Goal: Navigation & Orientation: Find specific page/section

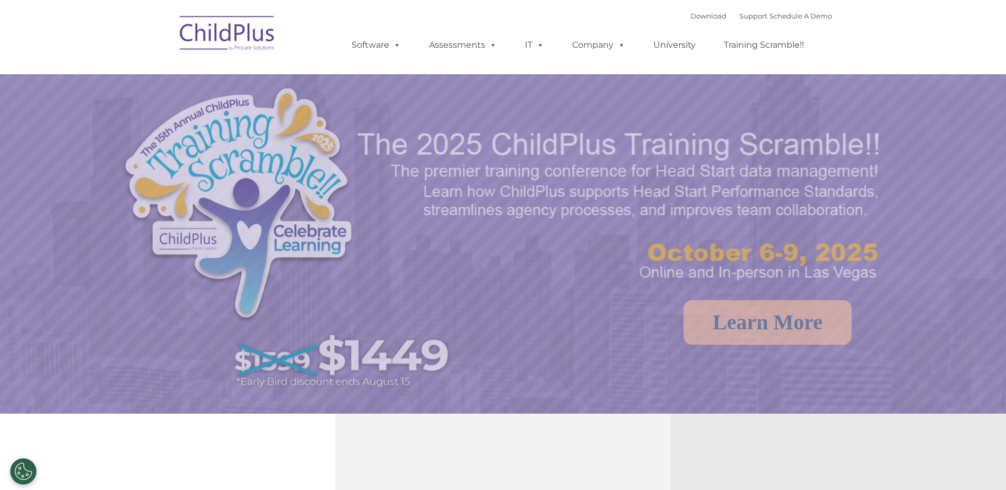
select select "MEDIUM"
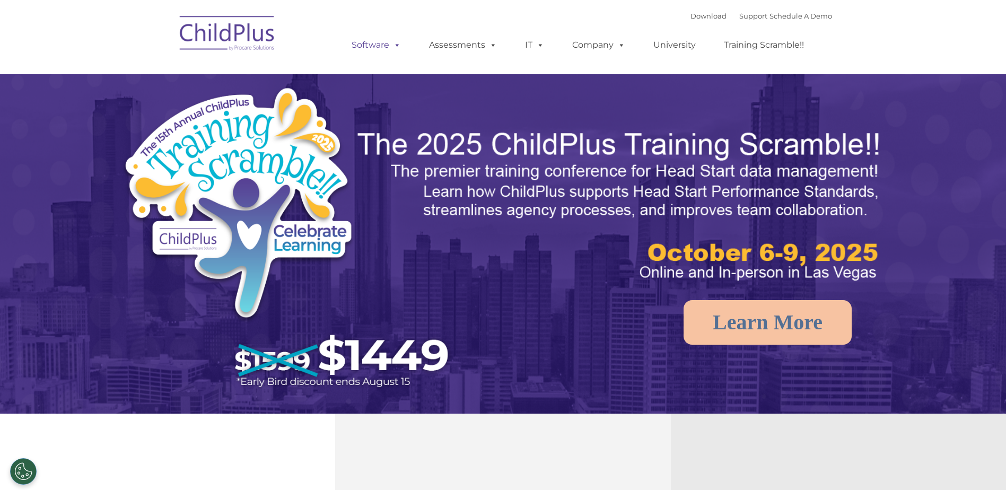
click at [388, 49] on link "Software" at bounding box center [376, 44] width 71 height 21
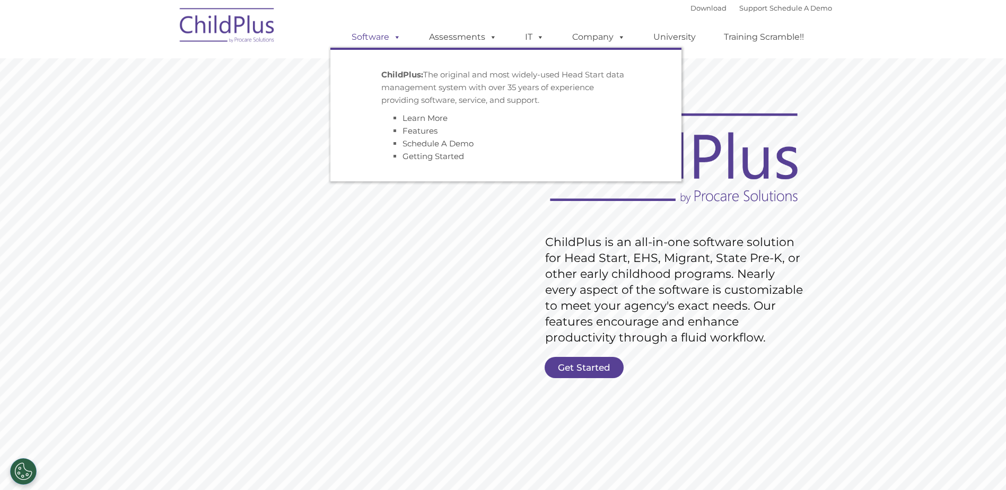
click at [376, 41] on link "Software" at bounding box center [376, 37] width 71 height 21
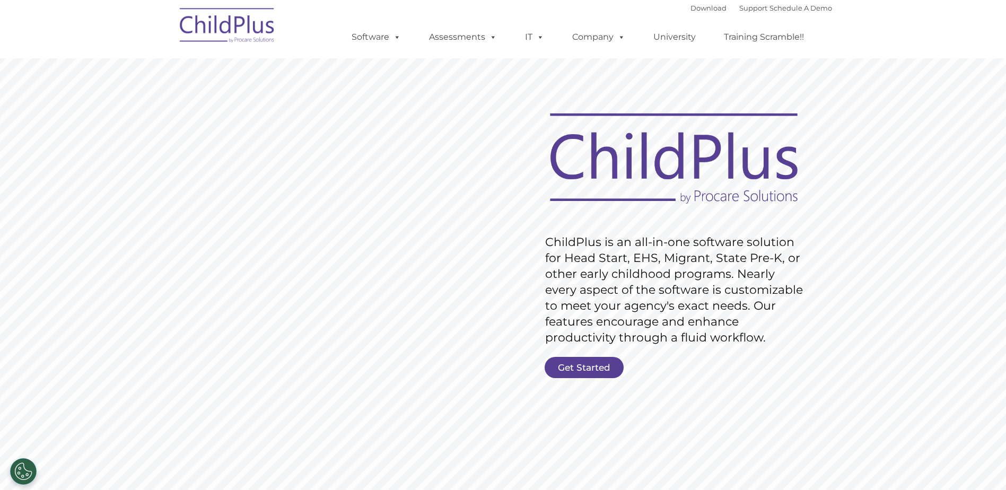
click at [260, 33] on img at bounding box center [228, 27] width 106 height 53
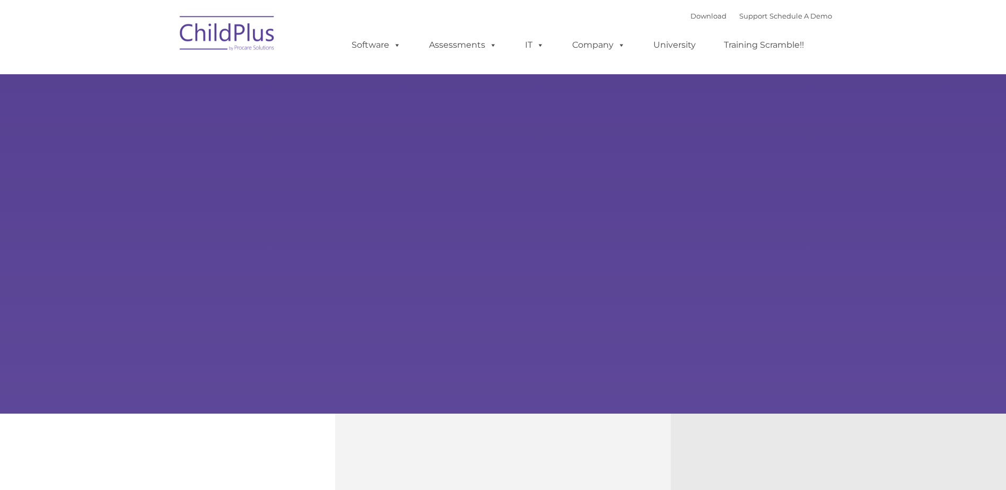
type input ""
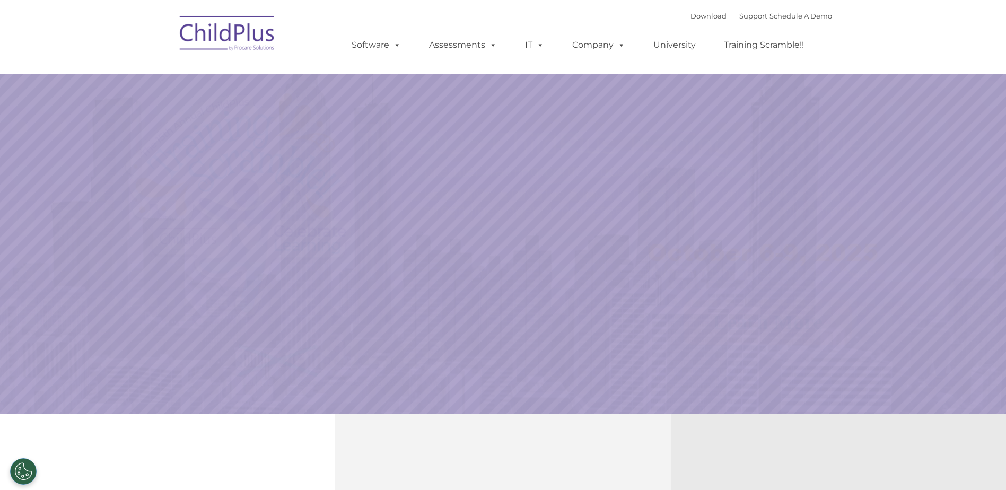
select select "MEDIUM"
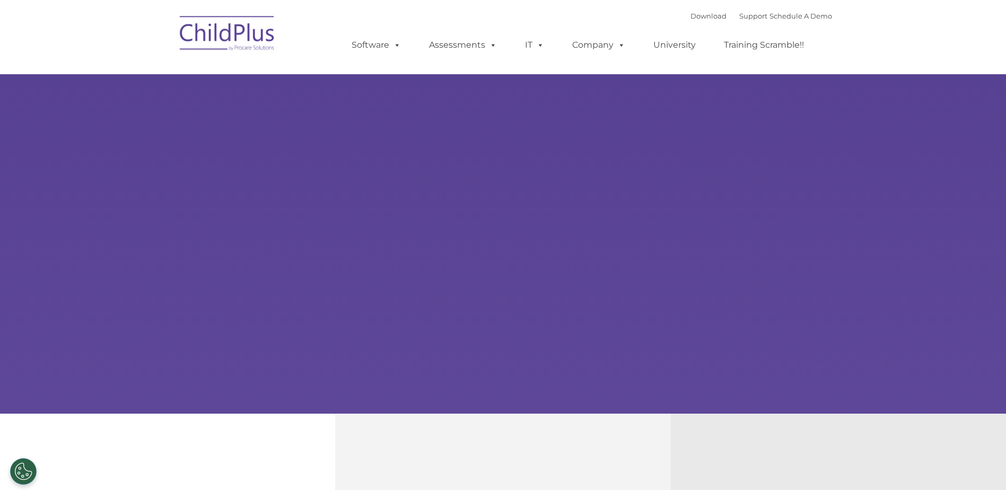
type input ""
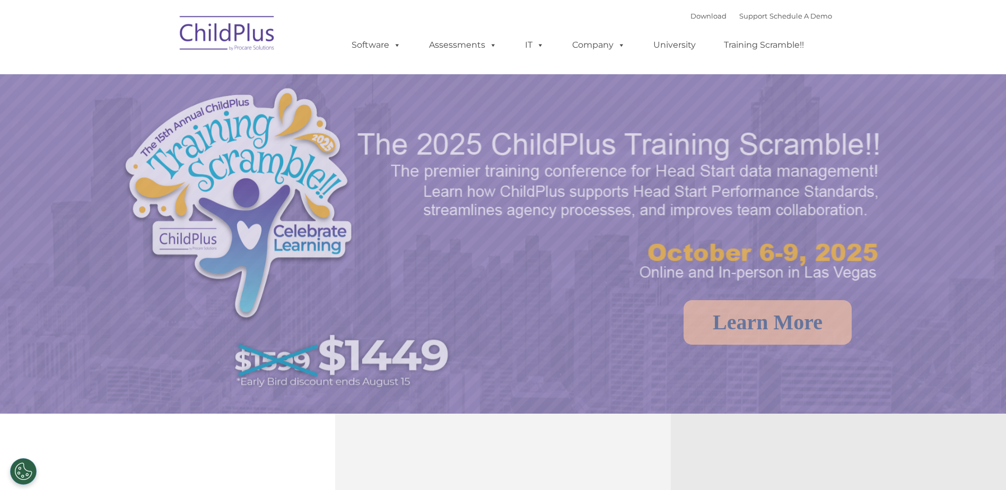
select select "MEDIUM"
